Goal: Task Accomplishment & Management: Complete application form

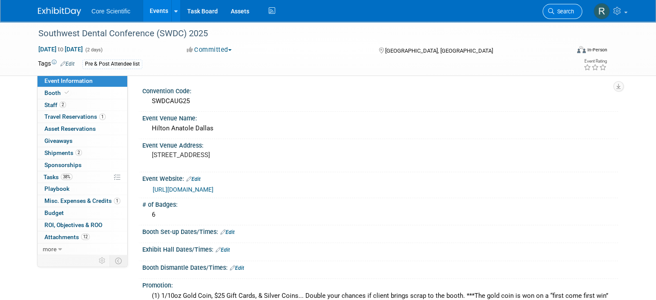
click at [569, 9] on span "Search" at bounding box center [565, 11] width 20 height 6
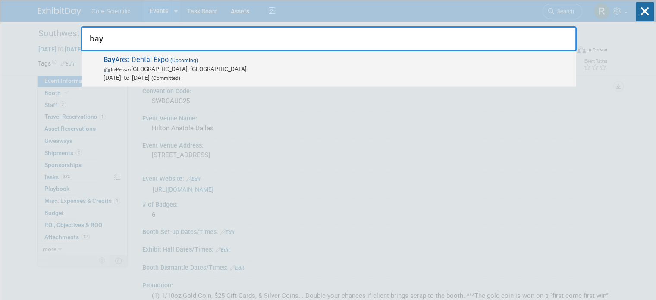
type input "bay"
click at [369, 65] on span "In-Person Santa Clara, CA" at bounding box center [338, 69] width 468 height 9
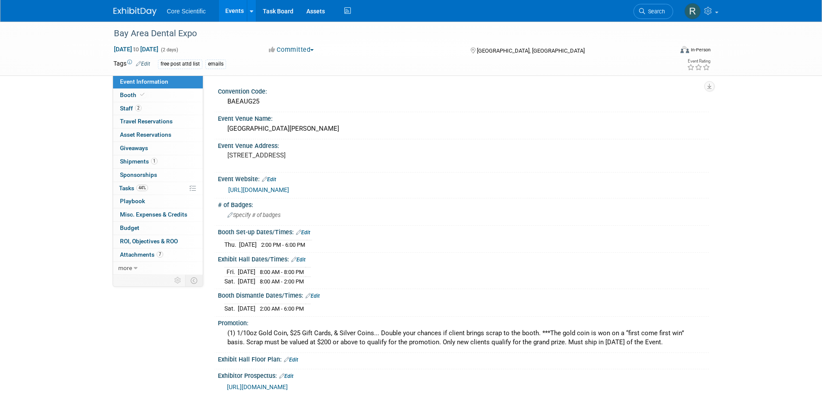
click at [133, 9] on img at bounding box center [134, 11] width 43 height 9
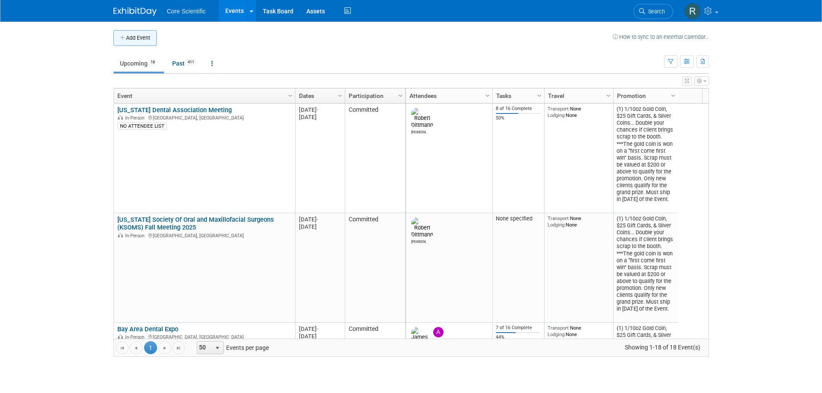
click at [156, 33] on button "Add Event" at bounding box center [134, 38] width 43 height 16
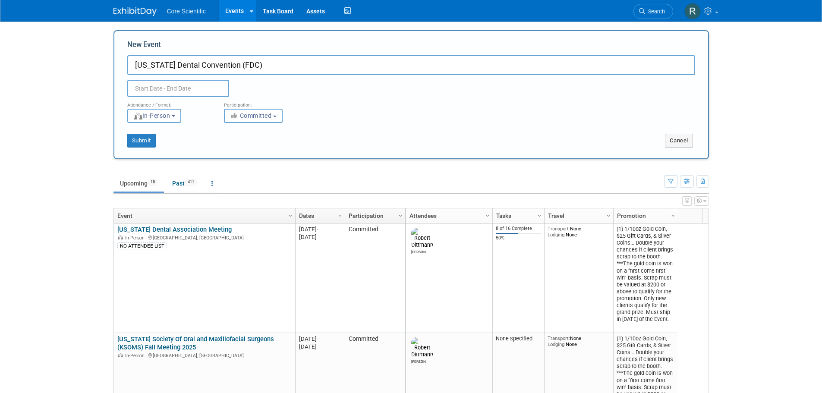
type input "[US_STATE] Dental Convention (FDC)"
click at [179, 88] on input "text" at bounding box center [178, 88] width 102 height 17
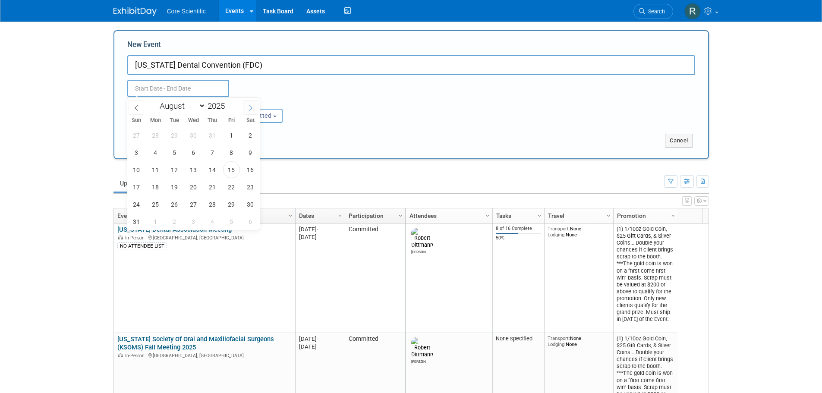
click at [248, 109] on icon at bounding box center [251, 108] width 6 height 6
select select "11"
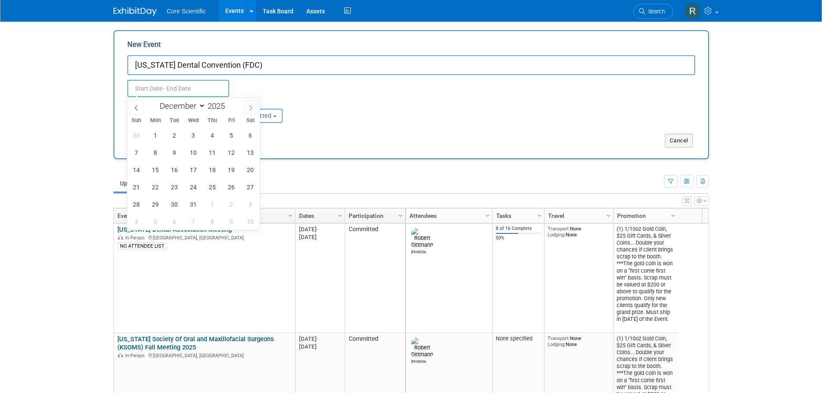
click at [248, 109] on icon at bounding box center [251, 108] width 6 height 6
type input "2026"
click at [248, 109] on icon at bounding box center [251, 108] width 6 height 6
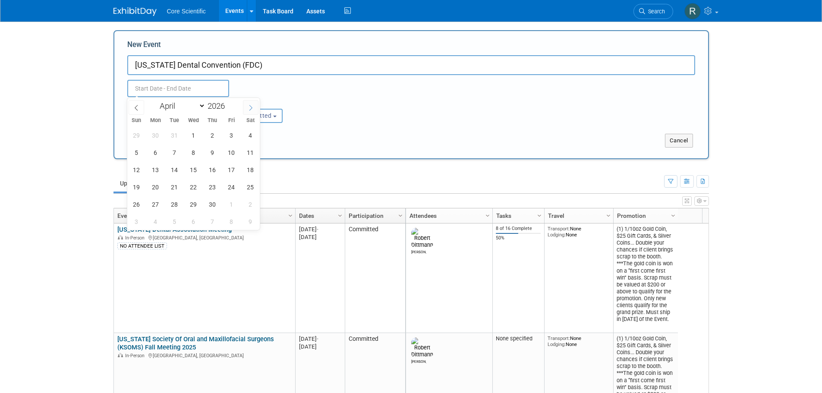
click at [248, 109] on icon at bounding box center [251, 108] width 6 height 6
select select "5"
click at [211, 184] on span "25" at bounding box center [212, 187] width 17 height 17
click at [257, 187] on span "27" at bounding box center [250, 187] width 17 height 17
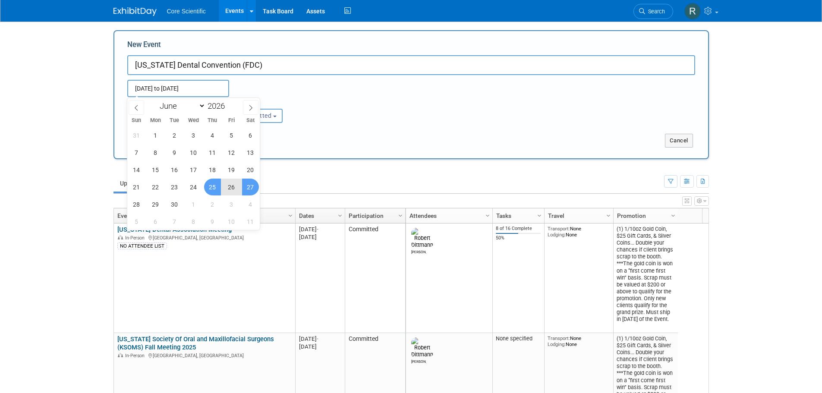
type input "Jun 25, 2026 to Jun 27, 2026"
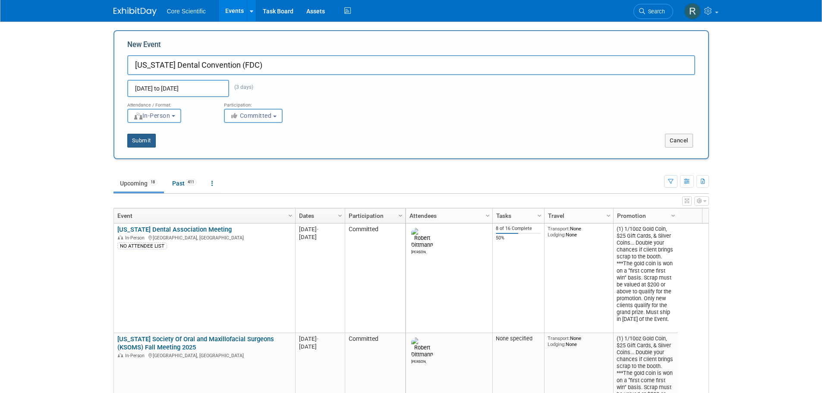
click at [152, 144] on button "Submit" at bounding box center [141, 141] width 28 height 14
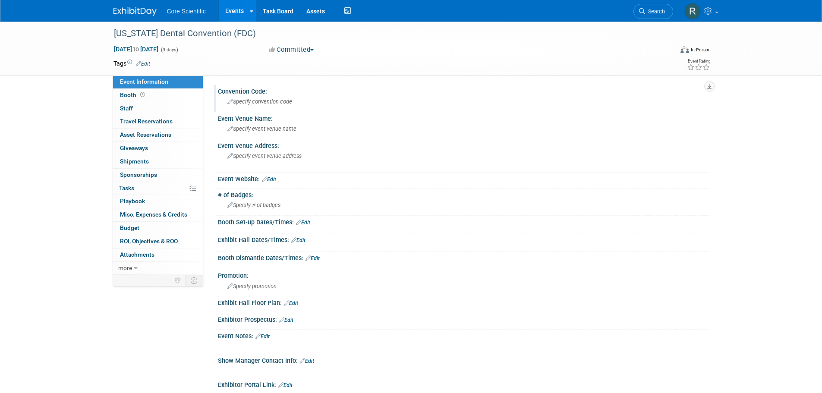
click at [277, 105] on div "Specify convention code" at bounding box center [463, 101] width 478 height 13
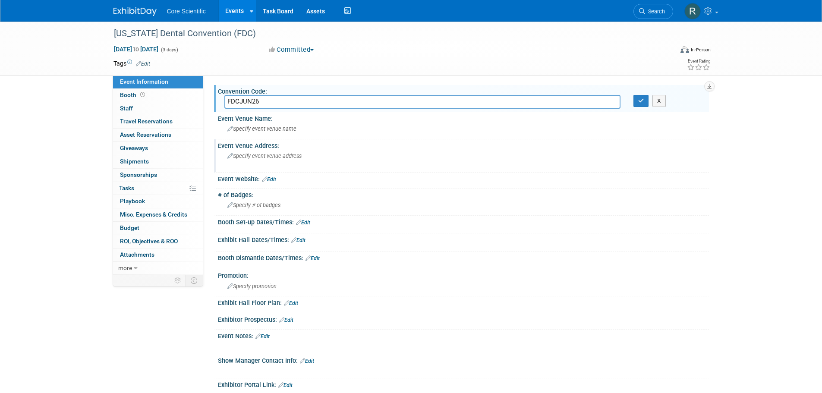
type input "FDCJUN26"
click at [274, 154] on span "Specify event venue address" at bounding box center [264, 156] width 74 height 6
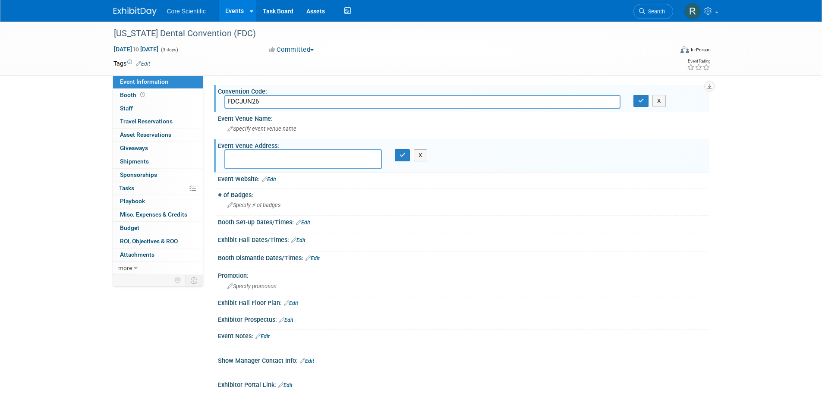
type textarea "i"
type textarea "o"
type textarea "Orlando, FL"
click at [398, 154] on button "button" at bounding box center [403, 155] width 16 height 12
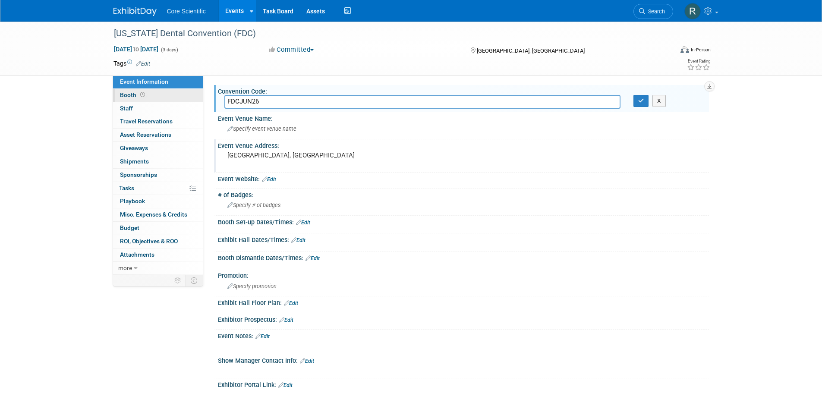
click at [127, 92] on span "Booth" at bounding box center [133, 94] width 27 height 7
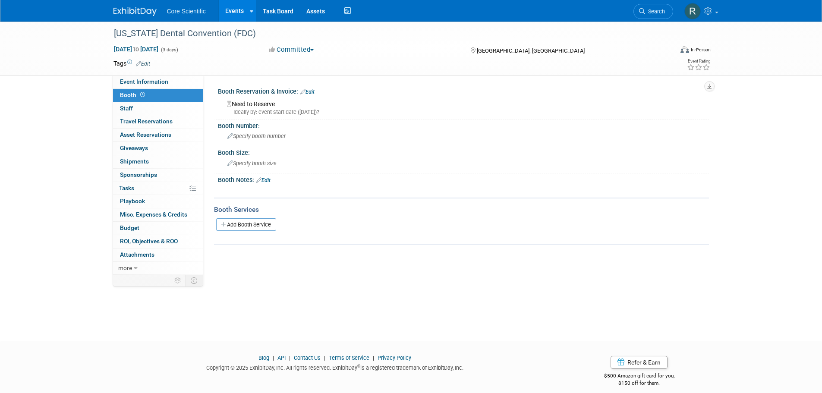
click at [272, 113] on div "Ideally by: event start date (Thu. Jun 25, 2026)?" at bounding box center [465, 112] width 476 height 8
click at [258, 163] on span "Specify booth size" at bounding box center [251, 163] width 49 height 6
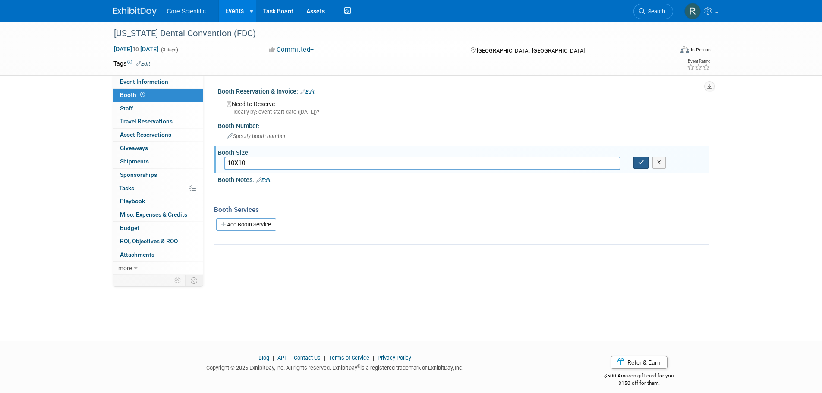
type input "10X10"
click at [636, 166] on button "button" at bounding box center [641, 163] width 16 height 12
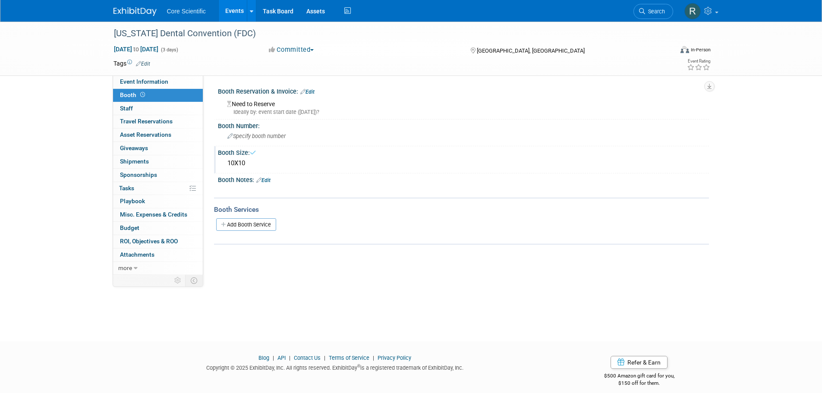
click at [306, 94] on icon at bounding box center [302, 92] width 5 height 6
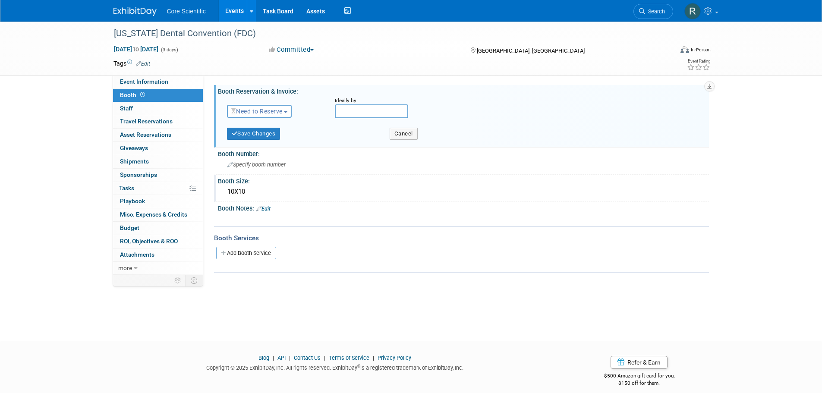
click at [269, 110] on span "Need to Reserve" at bounding box center [256, 111] width 51 height 7
click at [273, 139] on link "Reserved" at bounding box center [273, 138] width 92 height 12
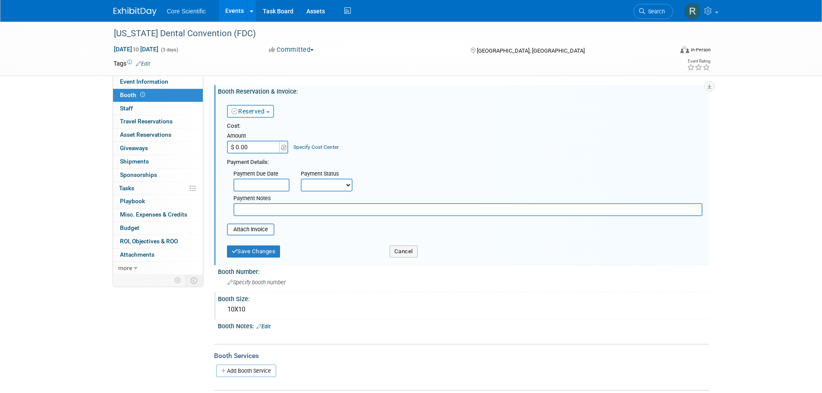
click at [264, 147] on input "$ 0.00" at bounding box center [254, 147] width 54 height 13
type input "$ 2,999.00"
click at [340, 187] on select "Not Paid Yet Partially Paid Paid in Full" at bounding box center [327, 185] width 52 height 13
select select "2"
click at [301, 179] on select "Not Paid Yet Partially Paid Paid in Full" at bounding box center [327, 185] width 52 height 13
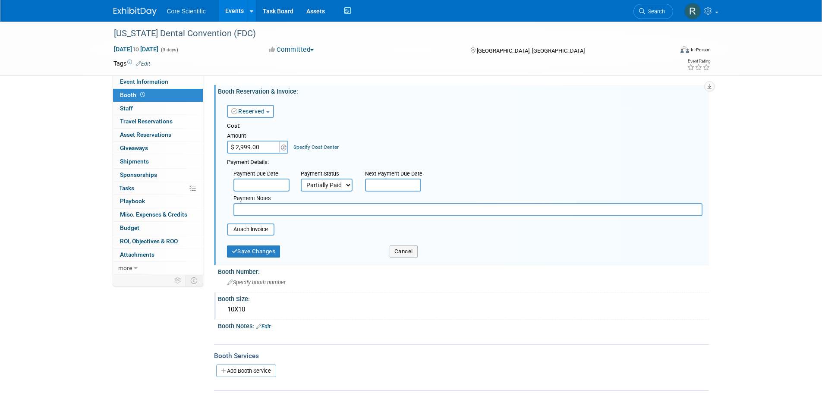
click at [340, 210] on input "text" at bounding box center [467, 209] width 469 height 13
type input "d"
click at [255, 206] on input "Depost $1,000 paid" at bounding box center [467, 209] width 469 height 13
click at [295, 208] on input "Deposit $1,000 paid" at bounding box center [467, 209] width 469 height 13
type input "Deposit $1,000 paid via cc 8/15"
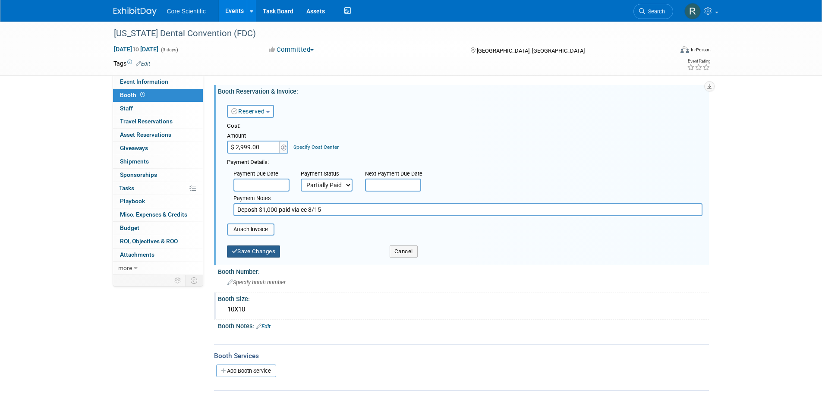
click at [267, 252] on button "Save Changes" at bounding box center [254, 252] width 54 height 12
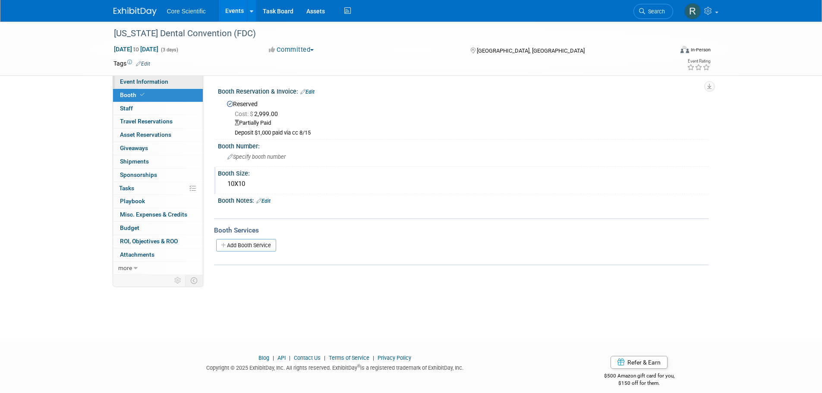
drag, startPoint x: 142, startPoint y: 81, endPoint x: 157, endPoint y: 85, distance: 14.9
click at [142, 81] on span "Event Information" at bounding box center [144, 81] width 48 height 7
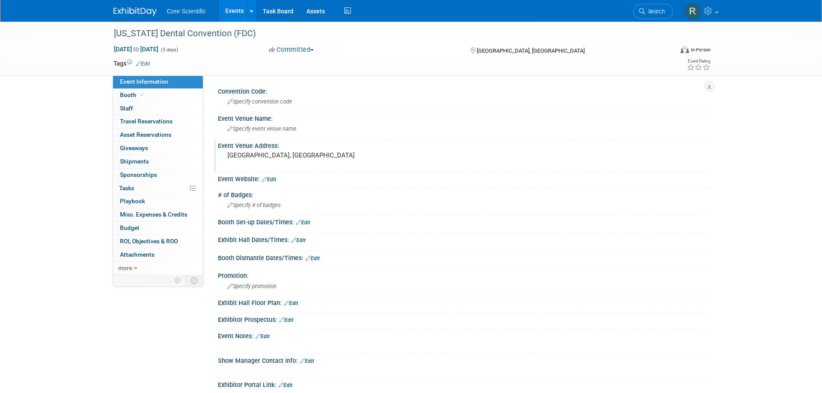
click at [292, 159] on pre "Orlando, FL" at bounding box center [320, 155] width 186 height 8
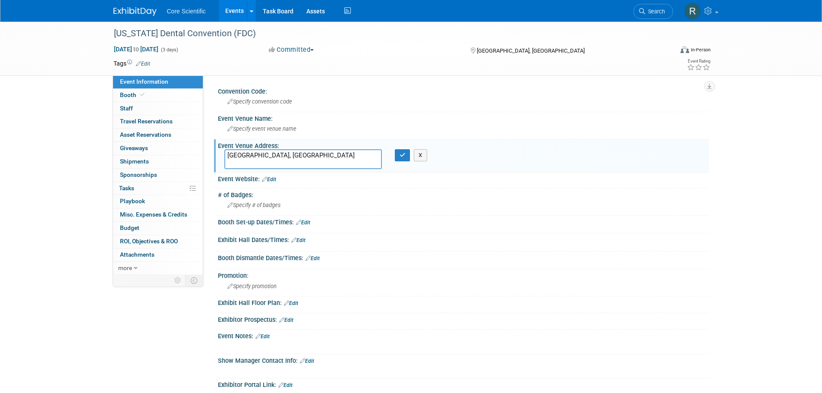
click at [292, 159] on textarea "Orlando, FL" at bounding box center [303, 159] width 158 height 20
click at [292, 139] on div "Event Venue Name: Specify event venue name" at bounding box center [461, 125] width 495 height 27
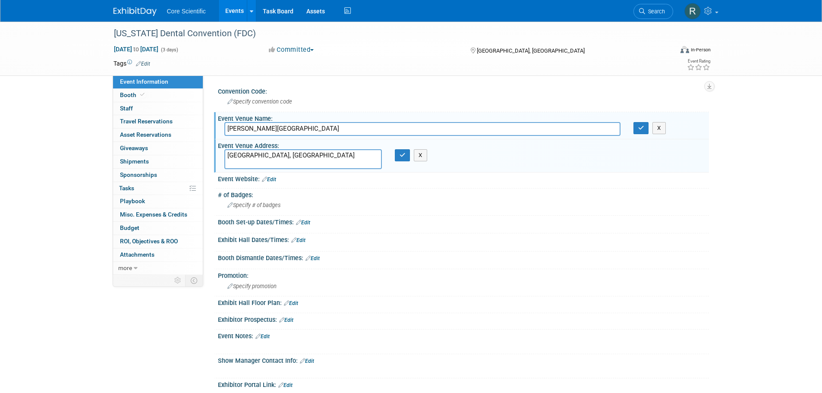
type input "Gaylord Palms Resort and Convention Center"
click at [297, 161] on textarea "Orlando, FL" at bounding box center [303, 159] width 158 height 20
click at [643, 130] on icon "button" at bounding box center [641, 128] width 6 height 6
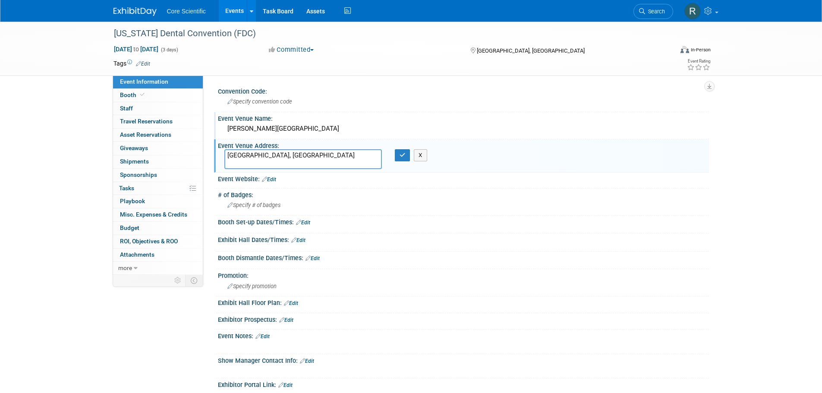
click at [305, 164] on textarea "Orlando, FL" at bounding box center [303, 159] width 158 height 20
click at [302, 161] on textarea "Orlando, FL" at bounding box center [303, 159] width 158 height 20
paste textarea "Kissimmee , FL"
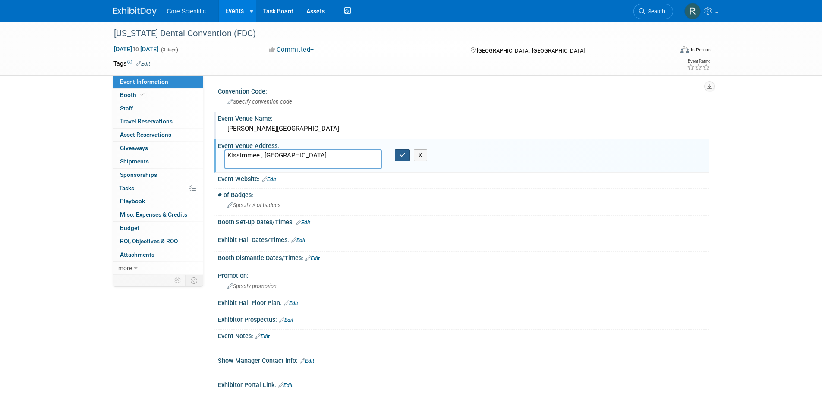
type textarea "Kissimmee , FL"
click at [400, 158] on icon "button" at bounding box center [403, 155] width 6 height 6
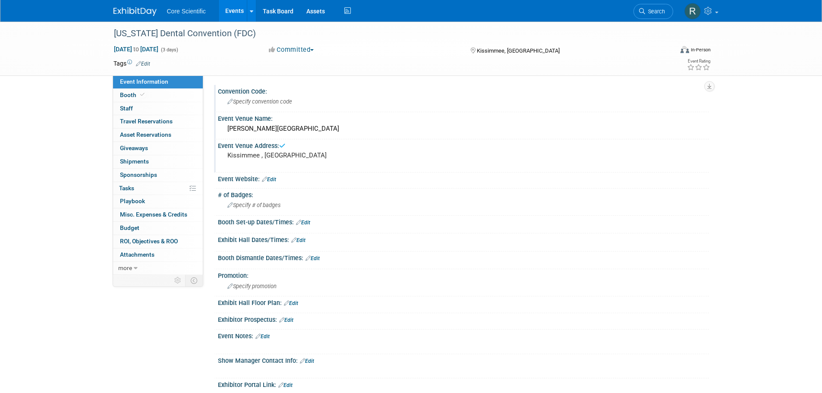
click at [254, 97] on div "Specify convention code" at bounding box center [463, 101] width 478 height 13
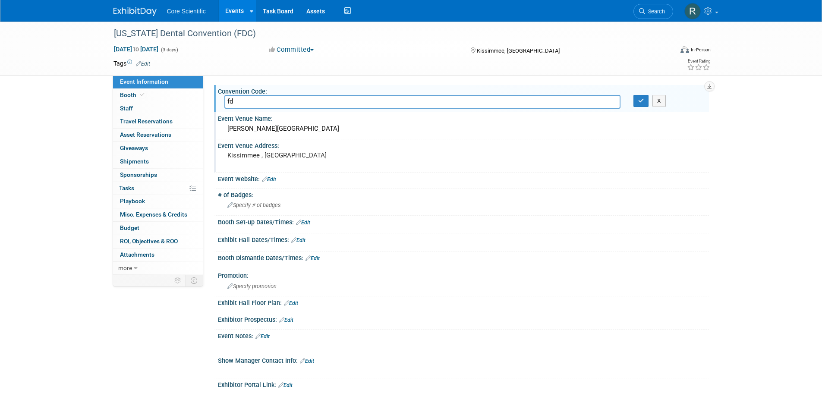
type input "f"
type input "FDCJUN26"
click at [638, 105] on button "button" at bounding box center [641, 101] width 16 height 12
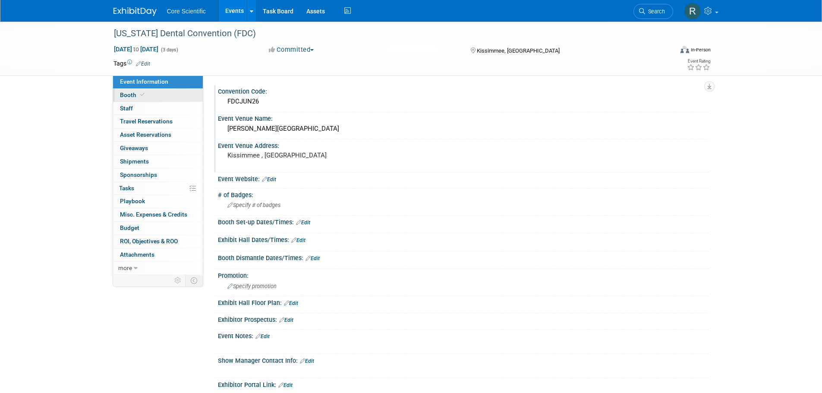
click at [142, 97] on icon at bounding box center [142, 94] width 4 height 5
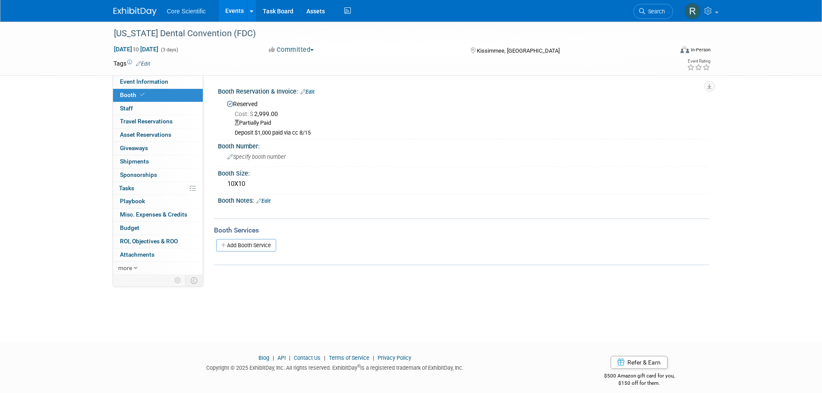
click at [313, 89] on link "Edit" at bounding box center [307, 92] width 14 height 6
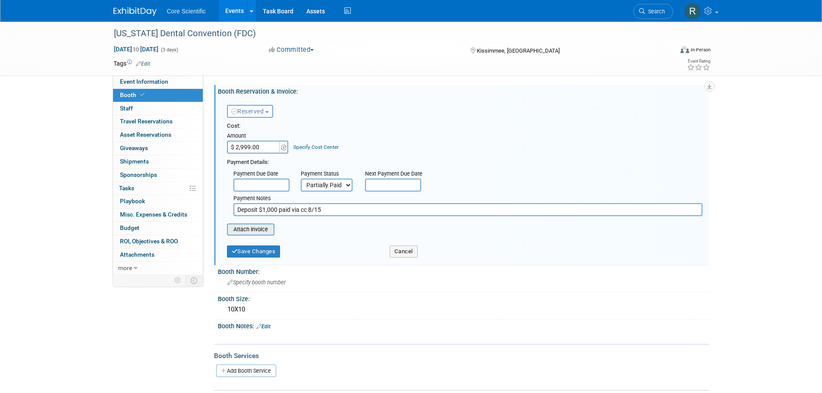
click at [258, 233] on input "file" at bounding box center [222, 229] width 103 height 10
click at [262, 234] on input "file" at bounding box center [222, 229] width 103 height 10
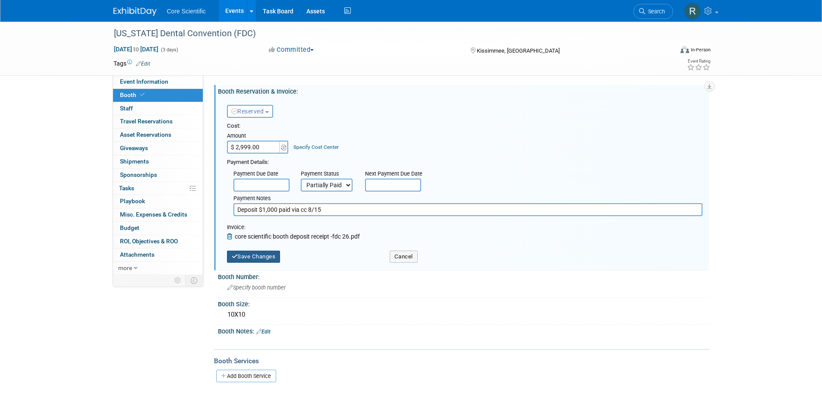
click at [277, 259] on button "Save Changes" at bounding box center [254, 257] width 54 height 12
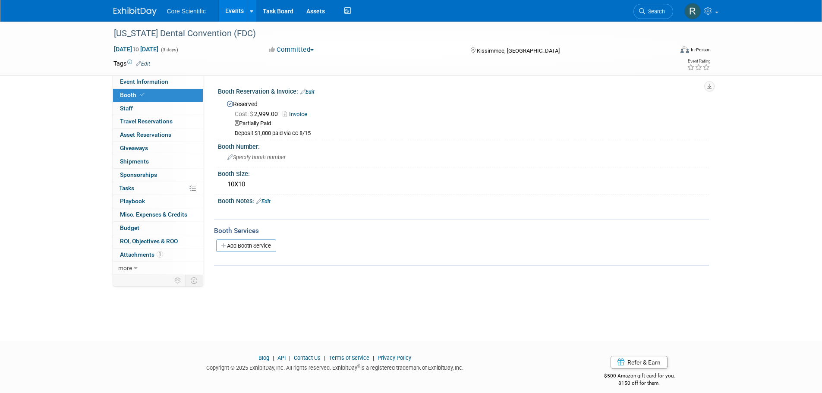
click at [142, 13] on img at bounding box center [134, 11] width 43 height 9
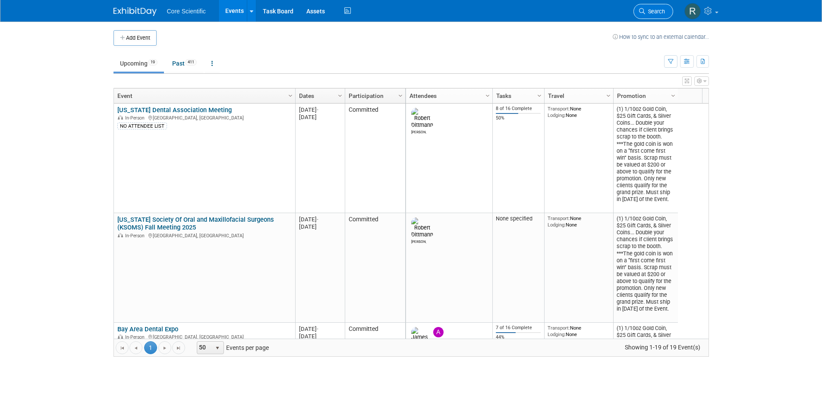
click at [659, 9] on span "Search" at bounding box center [655, 11] width 20 height 6
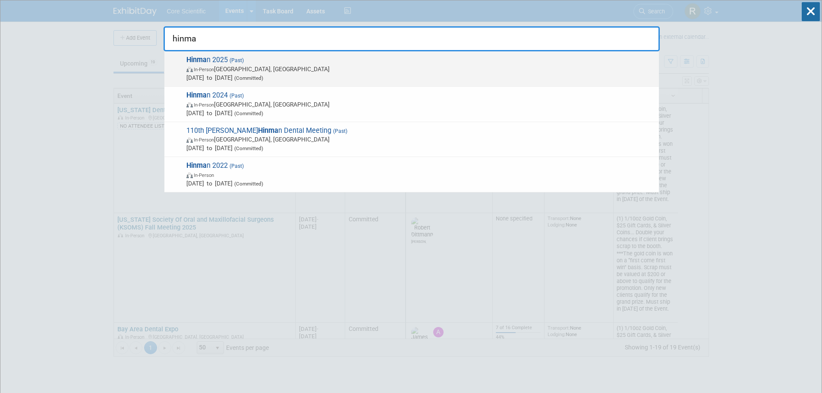
type input "hinma"
click at [211, 68] on span "In-Person" at bounding box center [204, 70] width 20 height 6
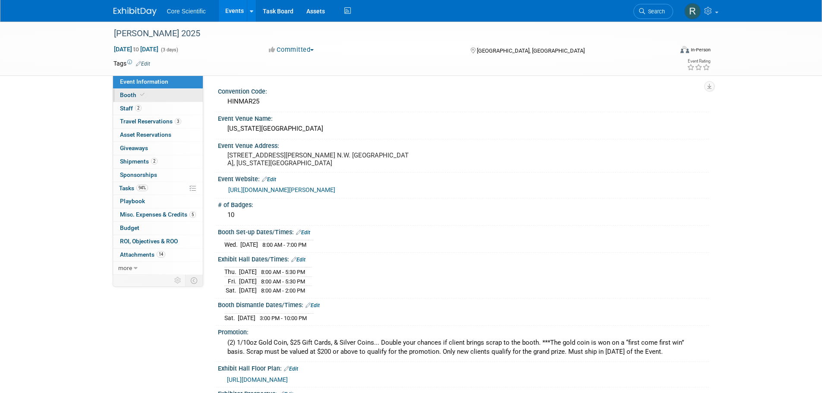
click at [164, 98] on link "Booth" at bounding box center [158, 95] width 90 height 13
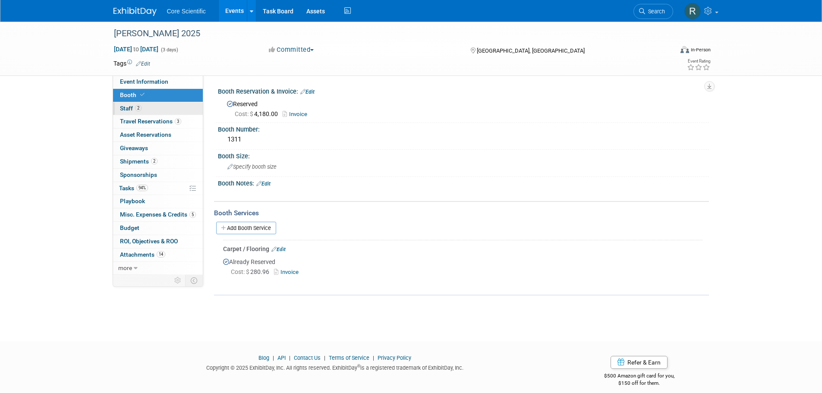
click at [168, 111] on link "2 Staff 2" at bounding box center [158, 108] width 90 height 13
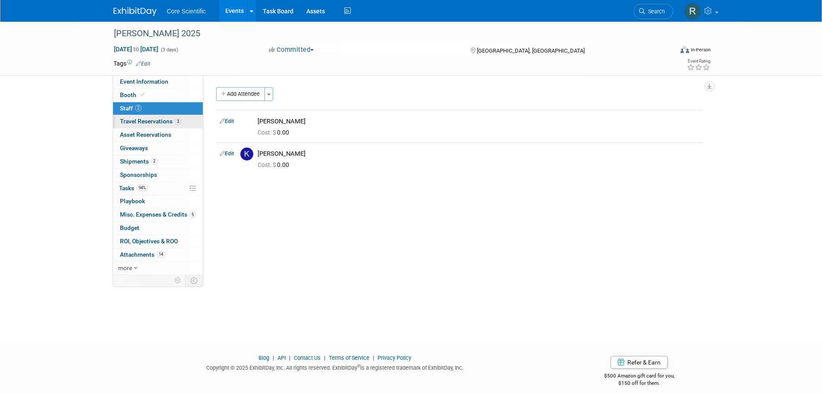
click at [169, 122] on span "Travel Reservations 3" at bounding box center [150, 121] width 61 height 7
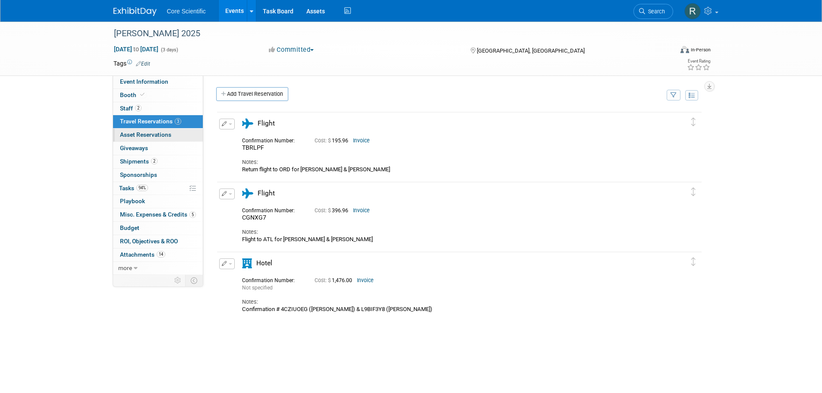
click at [164, 134] on span "Asset Reservations 0" at bounding box center [145, 134] width 51 height 7
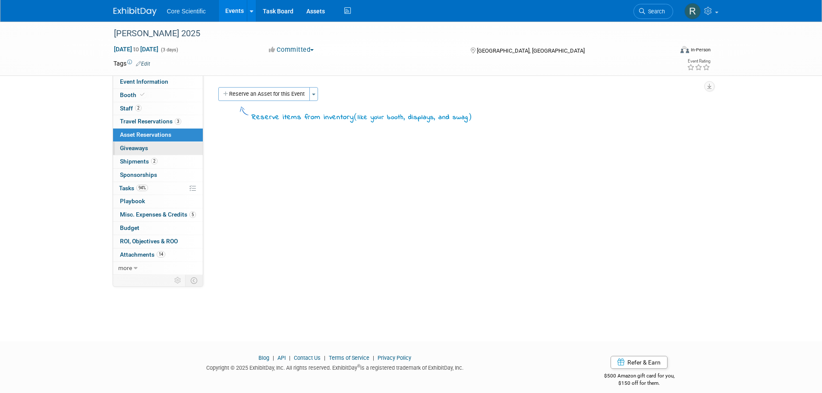
click at [164, 146] on link "0 Giveaways 0" at bounding box center [158, 148] width 90 height 13
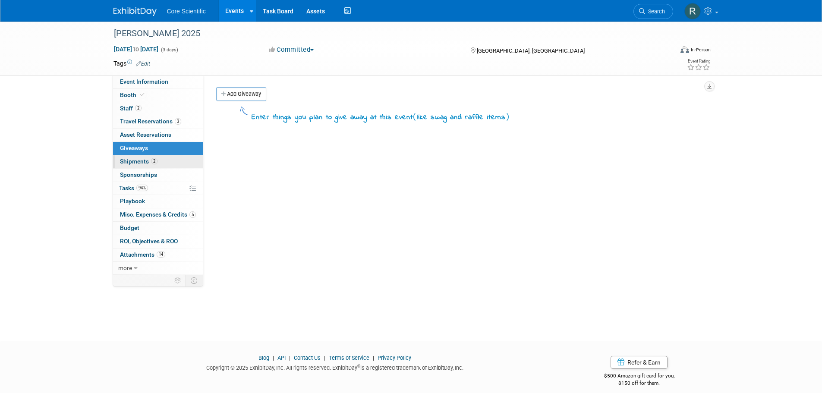
click at [170, 160] on link "2 Shipments 2" at bounding box center [158, 161] width 90 height 13
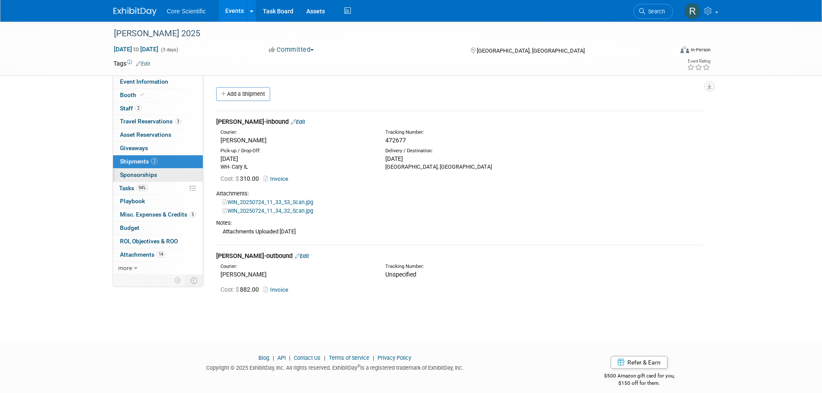
click at [173, 176] on link "0 Sponsorships 0" at bounding box center [158, 175] width 90 height 13
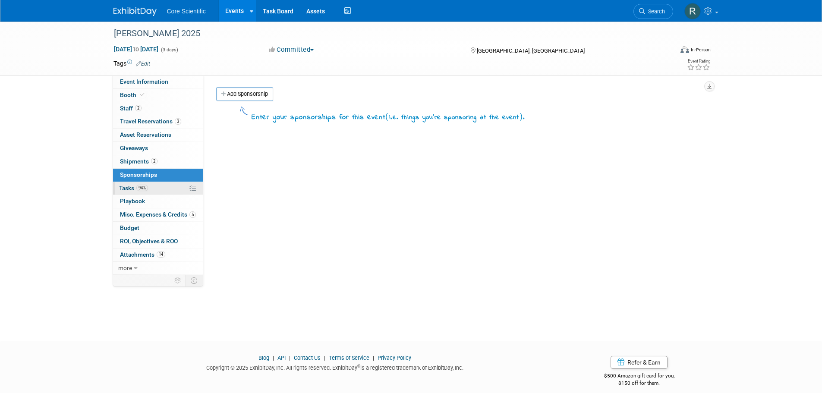
click at [172, 188] on link "94% Tasks 94%" at bounding box center [158, 188] width 90 height 13
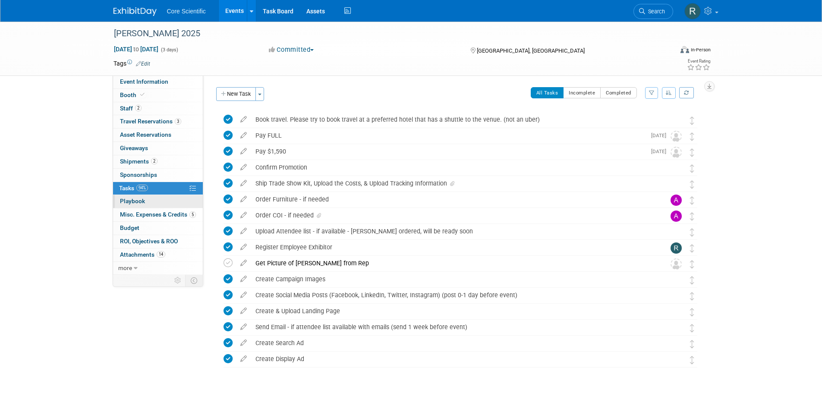
click at [167, 202] on link "0 Playbook 0" at bounding box center [158, 201] width 90 height 13
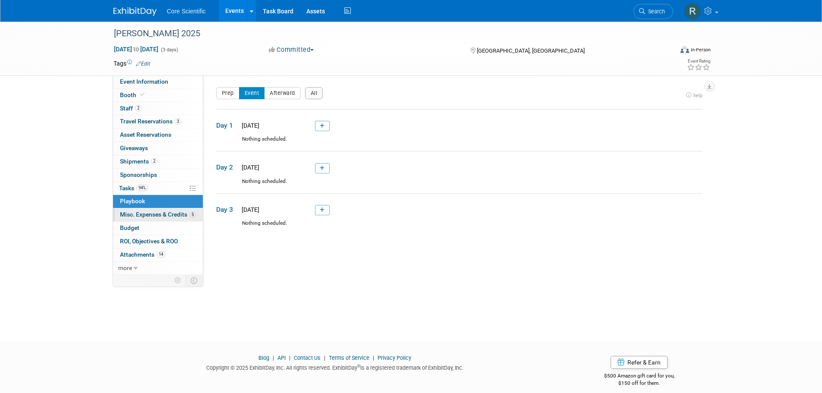
click at [160, 213] on span "Misc. Expenses & Credits 5" at bounding box center [158, 214] width 76 height 7
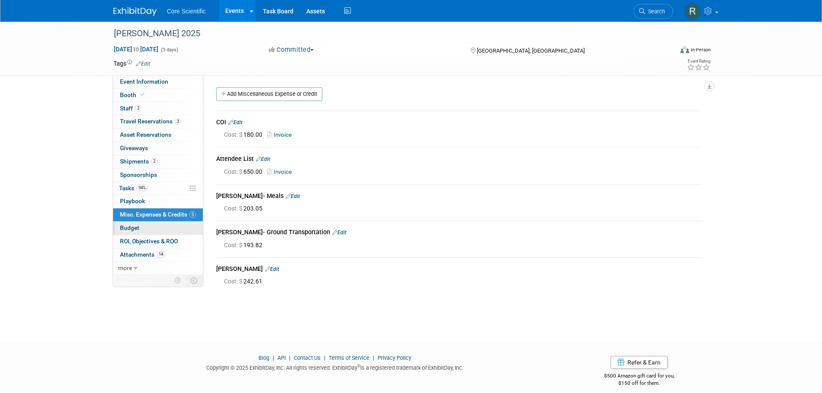
click at [159, 227] on link "Budget" at bounding box center [158, 228] width 90 height 13
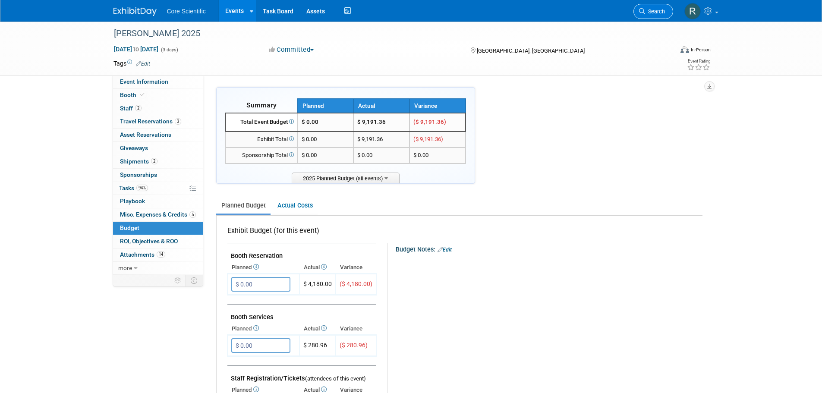
click at [656, 8] on link "Search" at bounding box center [653, 11] width 40 height 15
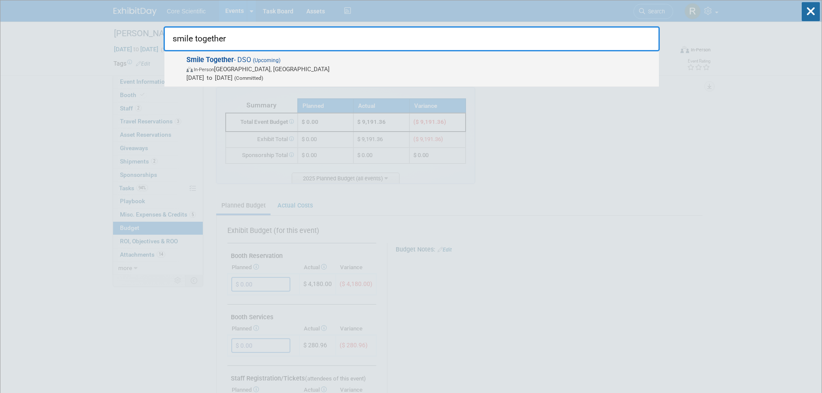
type input "smile together"
click at [311, 61] on span "Smile Together - DSO (Upcoming) In-Person New Orleans, LA Oct 27, 2025 to Oct 2…" at bounding box center [419, 69] width 471 height 26
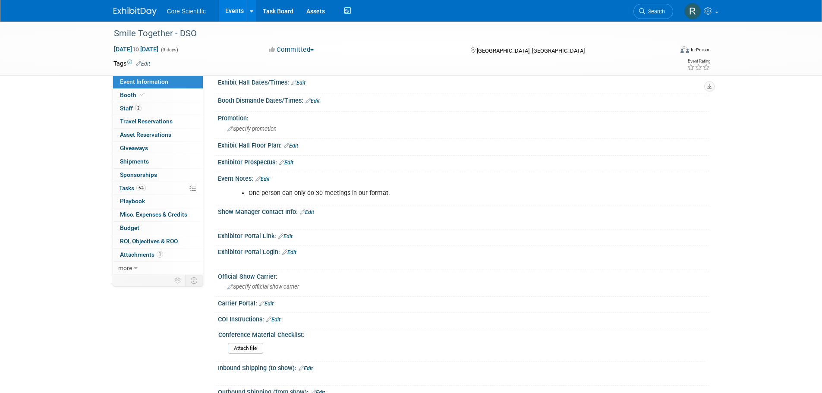
scroll to position [151, 0]
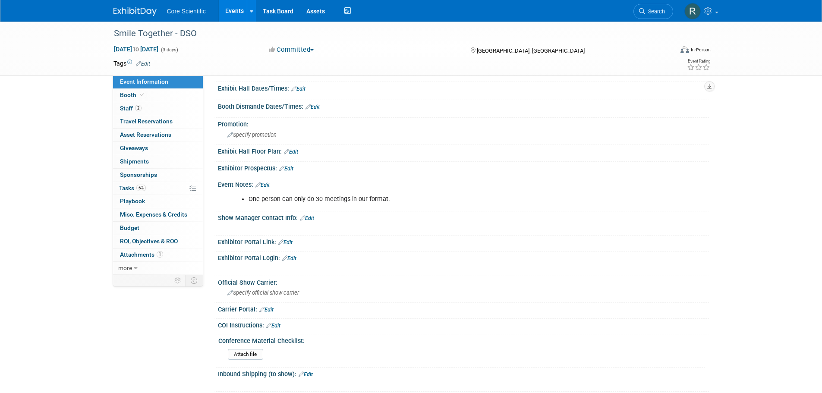
click at [292, 257] on link "Edit" at bounding box center [289, 258] width 14 height 6
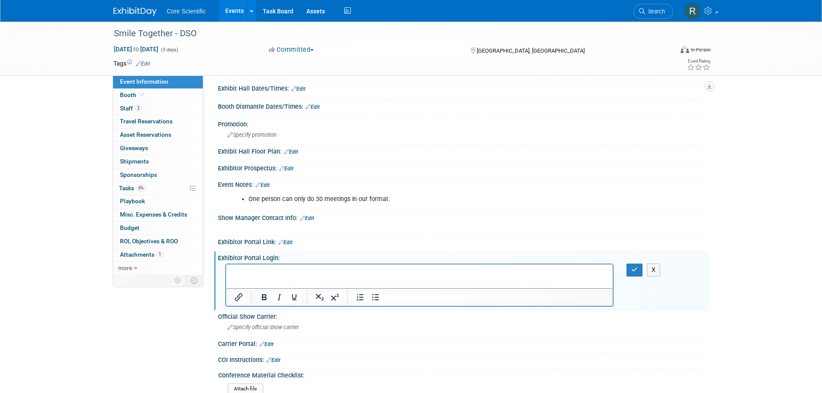
scroll to position [0, 0]
click at [325, 272] on p "﻿[EMAIL_ADDRESS][DOMAIN_NAME]" at bounding box center [419, 272] width 377 height 9
paste body "Rich Text Area. Press ALT-0 for help."
click at [466, 268] on p "﻿[EMAIL_ADDRESS][DOMAIN_NAME]" at bounding box center [419, 272] width 377 height 9
click at [633, 268] on icon "button" at bounding box center [634, 270] width 6 height 6
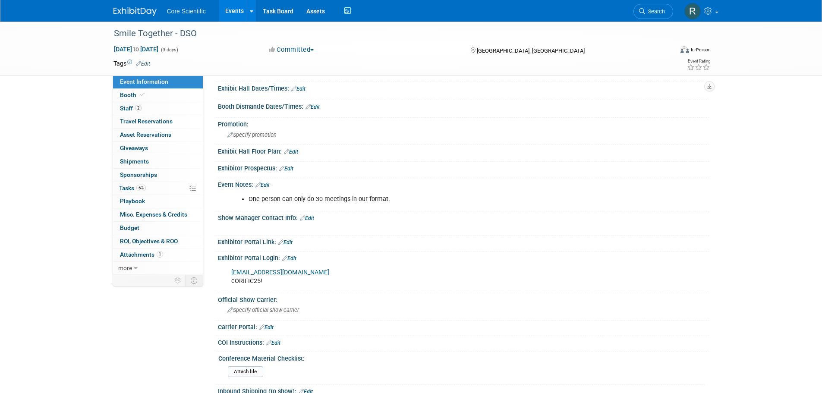
click at [287, 241] on link "Edit" at bounding box center [285, 242] width 14 height 6
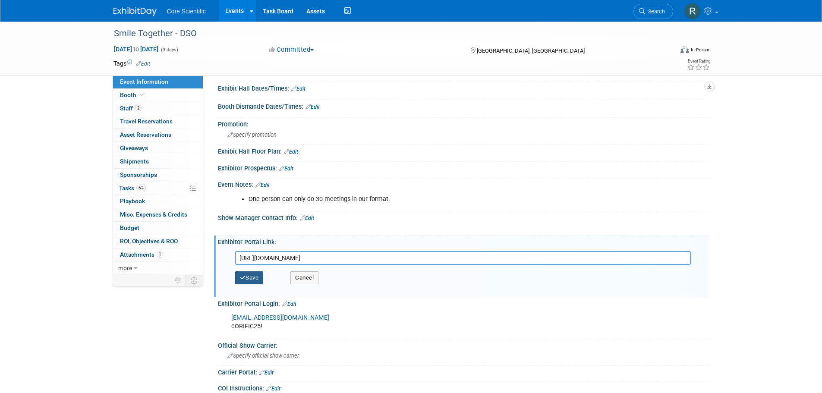
type input "[URL][DOMAIN_NAME]"
click at [246, 274] on button "Save" at bounding box center [249, 277] width 28 height 13
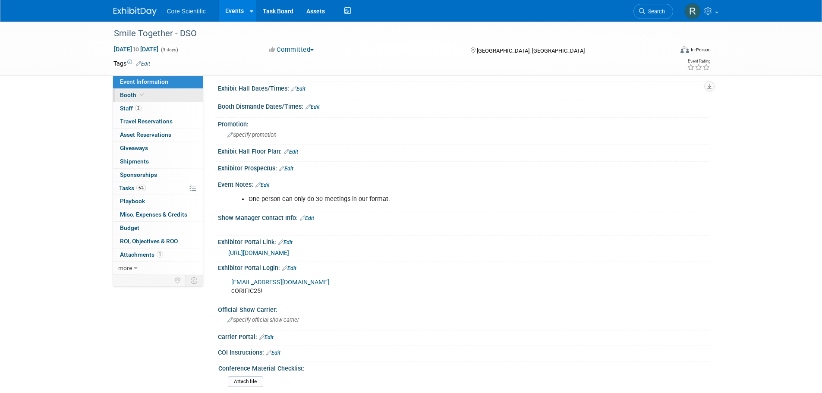
click at [140, 92] on icon at bounding box center [142, 94] width 4 height 5
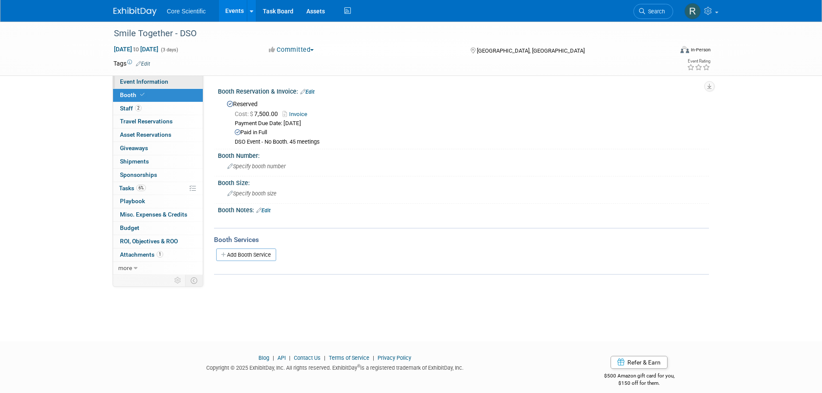
click at [161, 84] on span "Event Information" at bounding box center [144, 81] width 48 height 7
